Goal: Task Accomplishment & Management: Use online tool/utility

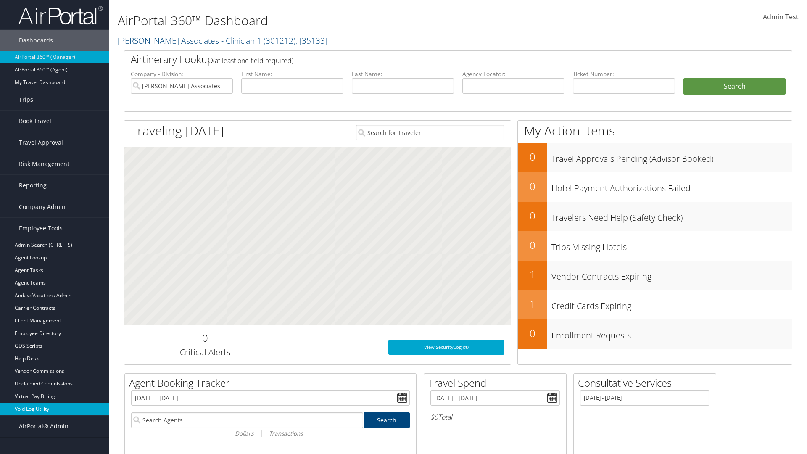
click at [55, 409] on link "Void Log Utility" at bounding box center [54, 409] width 109 height 13
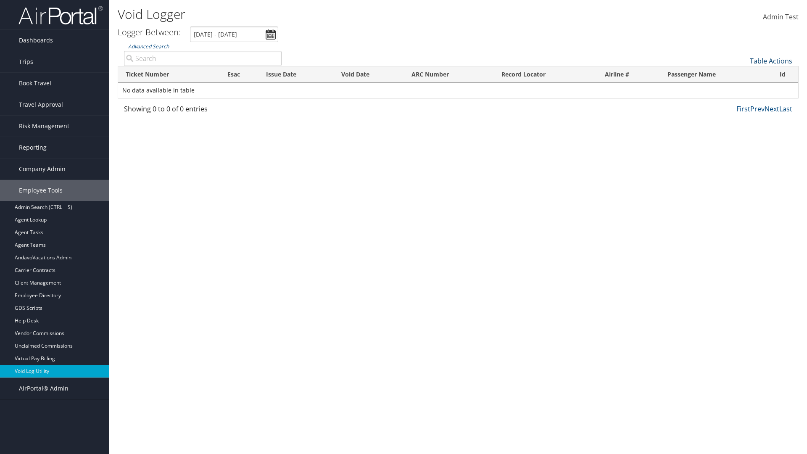
click at [771, 61] on link "Table Actions" at bounding box center [771, 60] width 42 height 9
click at [743, 74] on link "Export as CSV" at bounding box center [743, 74] width 111 height 14
click at [771, 61] on link "Table Actions" at bounding box center [771, 60] width 42 height 9
click at [743, 82] on link "Column Visibility" at bounding box center [743, 81] width 111 height 14
click at [743, 75] on link "Ticket Number" at bounding box center [743, 75] width 111 height 14
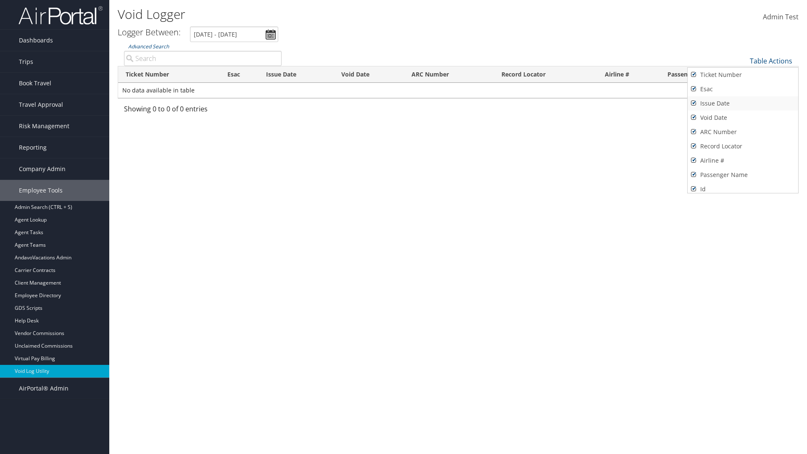
click at [743, 103] on link "Issue Date" at bounding box center [743, 103] width 111 height 14
click at [743, 89] on link "Esac" at bounding box center [743, 89] width 111 height 14
click at [743, 118] on link "Void Date" at bounding box center [743, 118] width 111 height 14
click at [743, 132] on link "ARC Number" at bounding box center [743, 132] width 111 height 14
click at [743, 146] on link "Record Locator" at bounding box center [743, 146] width 111 height 14
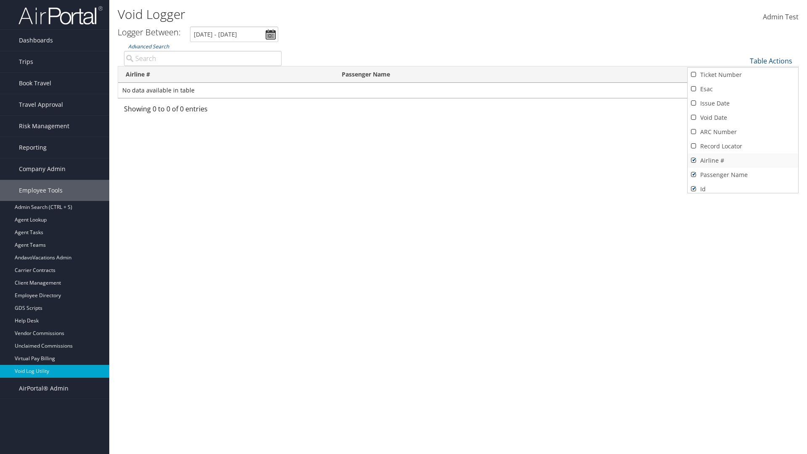
click at [743, 161] on link "Airline #" at bounding box center [743, 160] width 111 height 14
click at [743, 175] on link "Passenger Name" at bounding box center [743, 175] width 111 height 14
click at [404, 227] on div at bounding box center [403, 227] width 807 height 454
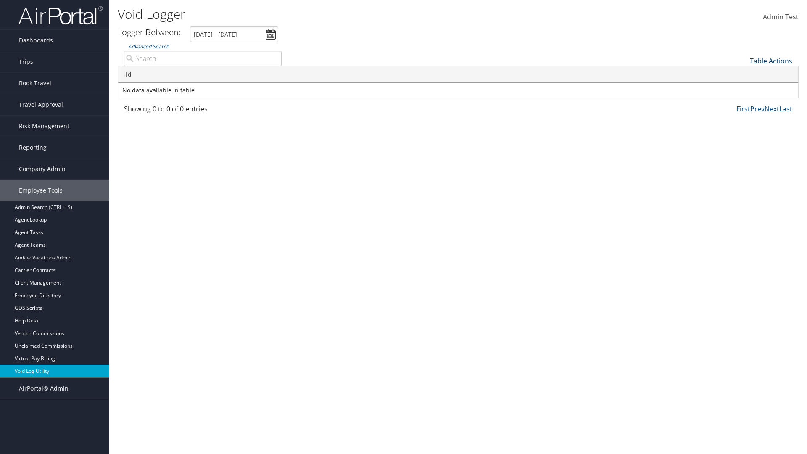
click at [771, 61] on link "Table Actions" at bounding box center [771, 60] width 42 height 9
click at [743, 82] on link "Column Visibility" at bounding box center [743, 81] width 111 height 14
click at [743, 75] on link "Ticket Number" at bounding box center [743, 75] width 111 height 14
click at [743, 103] on link "Issue Date" at bounding box center [743, 103] width 111 height 14
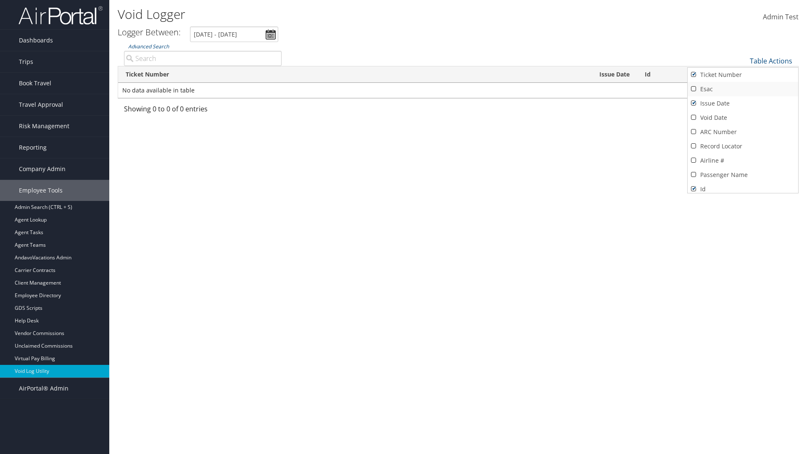
click at [743, 89] on link "Esac" at bounding box center [743, 89] width 111 height 14
click at [743, 118] on link "Void Date" at bounding box center [743, 118] width 111 height 14
